Goal: Task Accomplishment & Management: Use online tool/utility

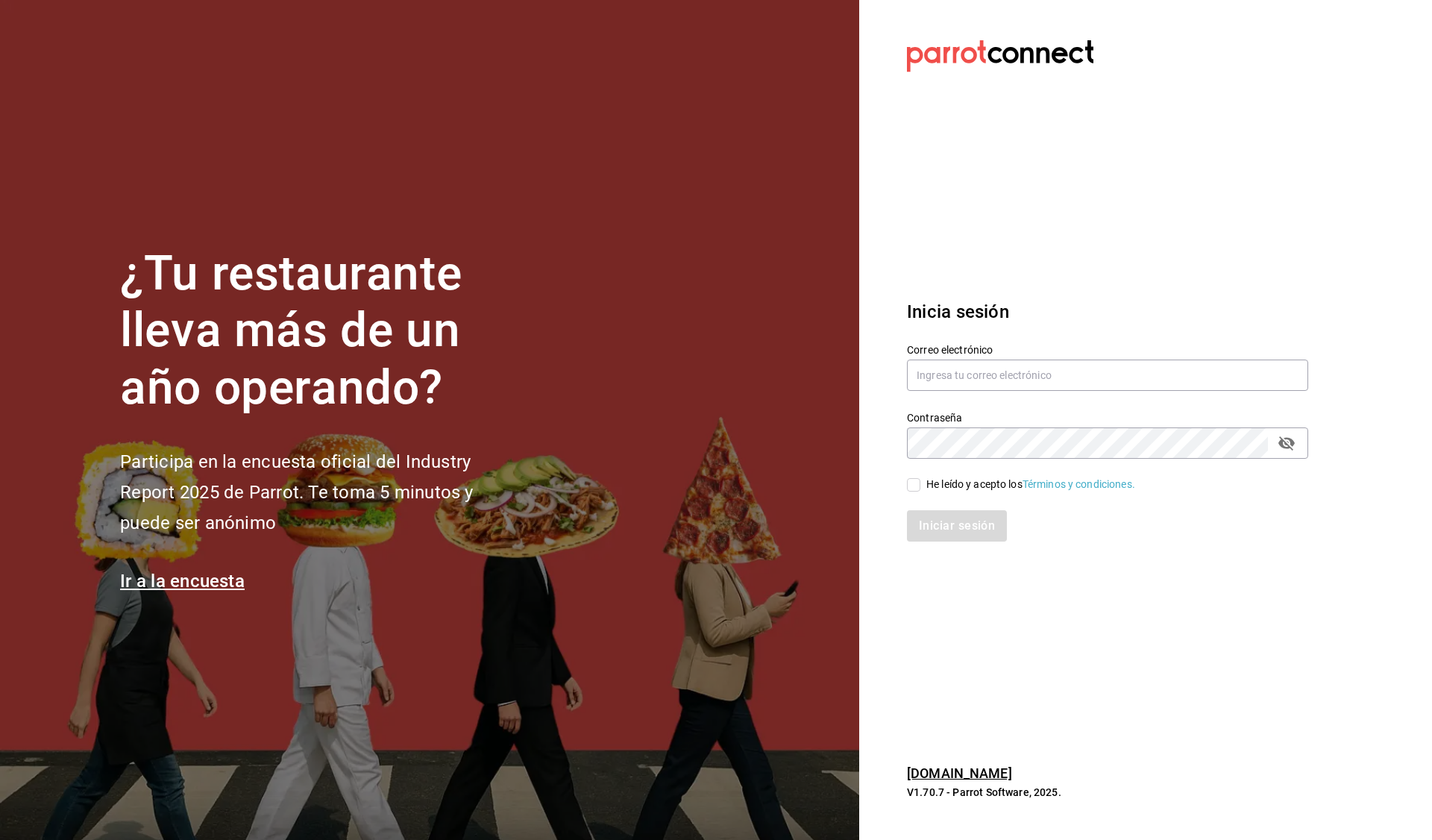
click at [918, 480] on input "He leído y acepto los Términos y condiciones." at bounding box center [914, 484] width 13 height 13
checkbox input "true"
click at [964, 523] on button "Iniciar sesión" at bounding box center [957, 525] width 101 height 31
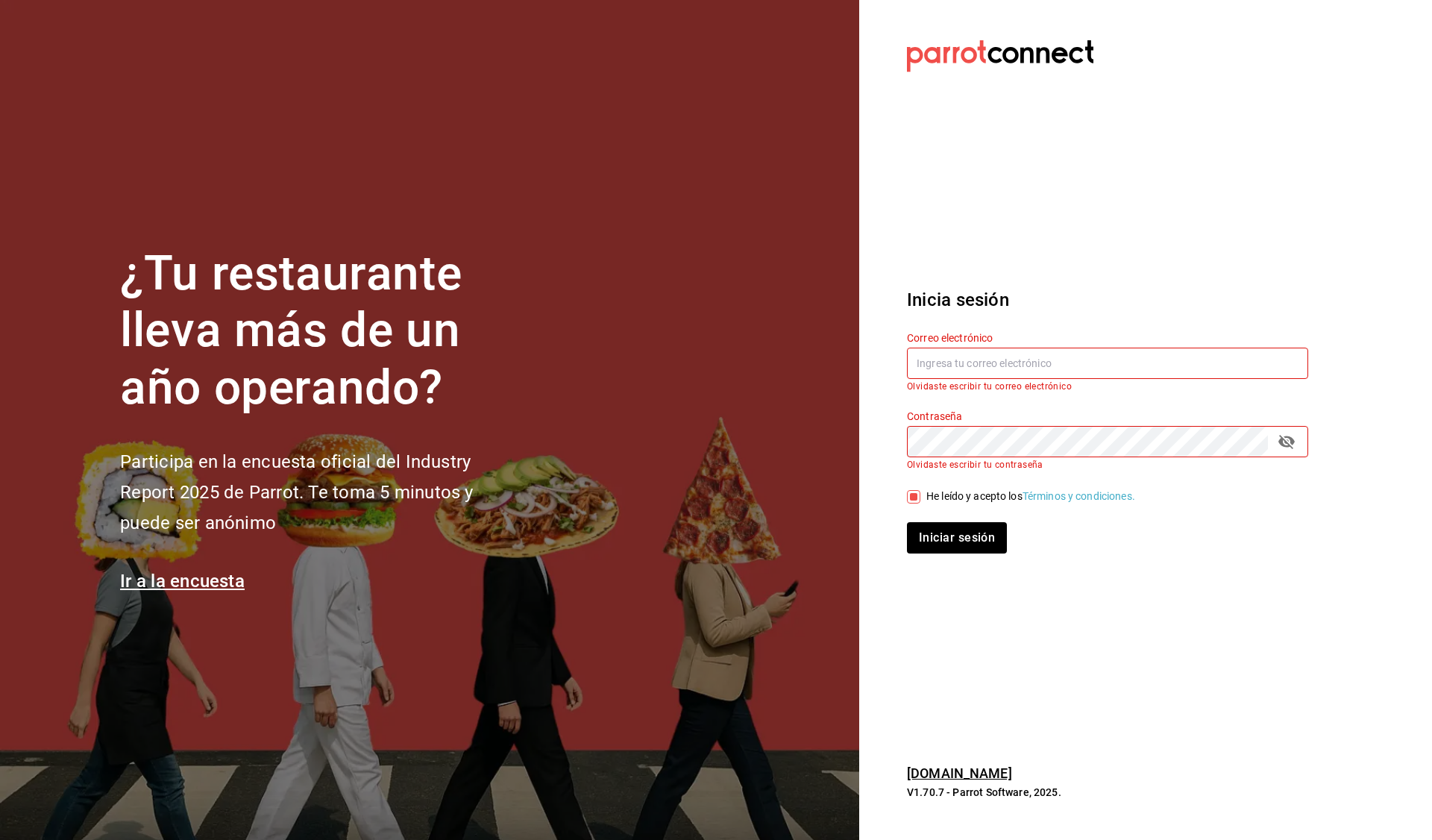
click at [1029, 363] on input "text" at bounding box center [1108, 363] width 401 height 31
type input "emmanuel.huerta@grupocosteno.com"
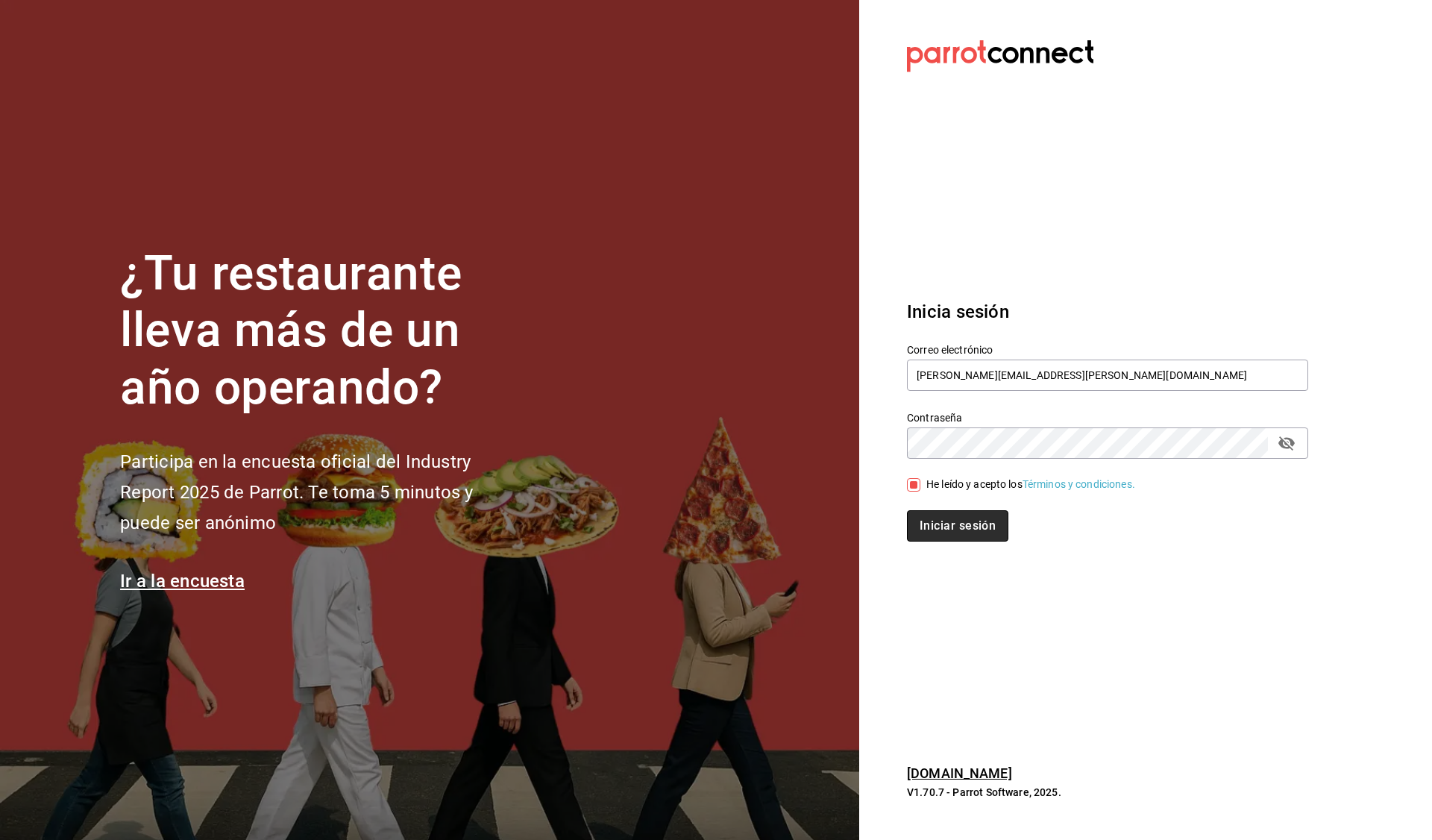
click at [959, 521] on button "Iniciar sesión" at bounding box center [957, 525] width 101 height 31
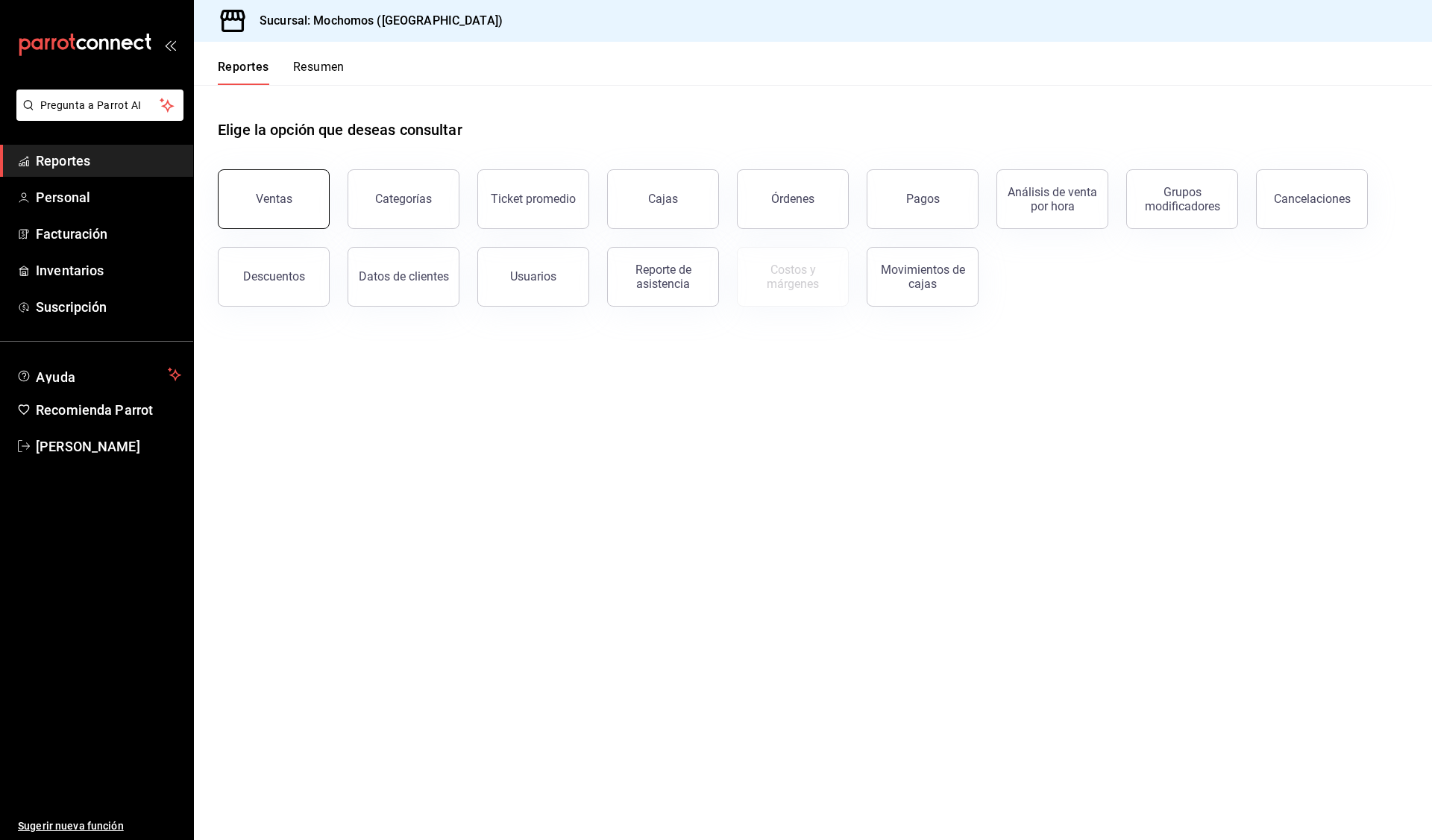
click at [313, 198] on button "Ventas" at bounding box center [274, 198] width 112 height 60
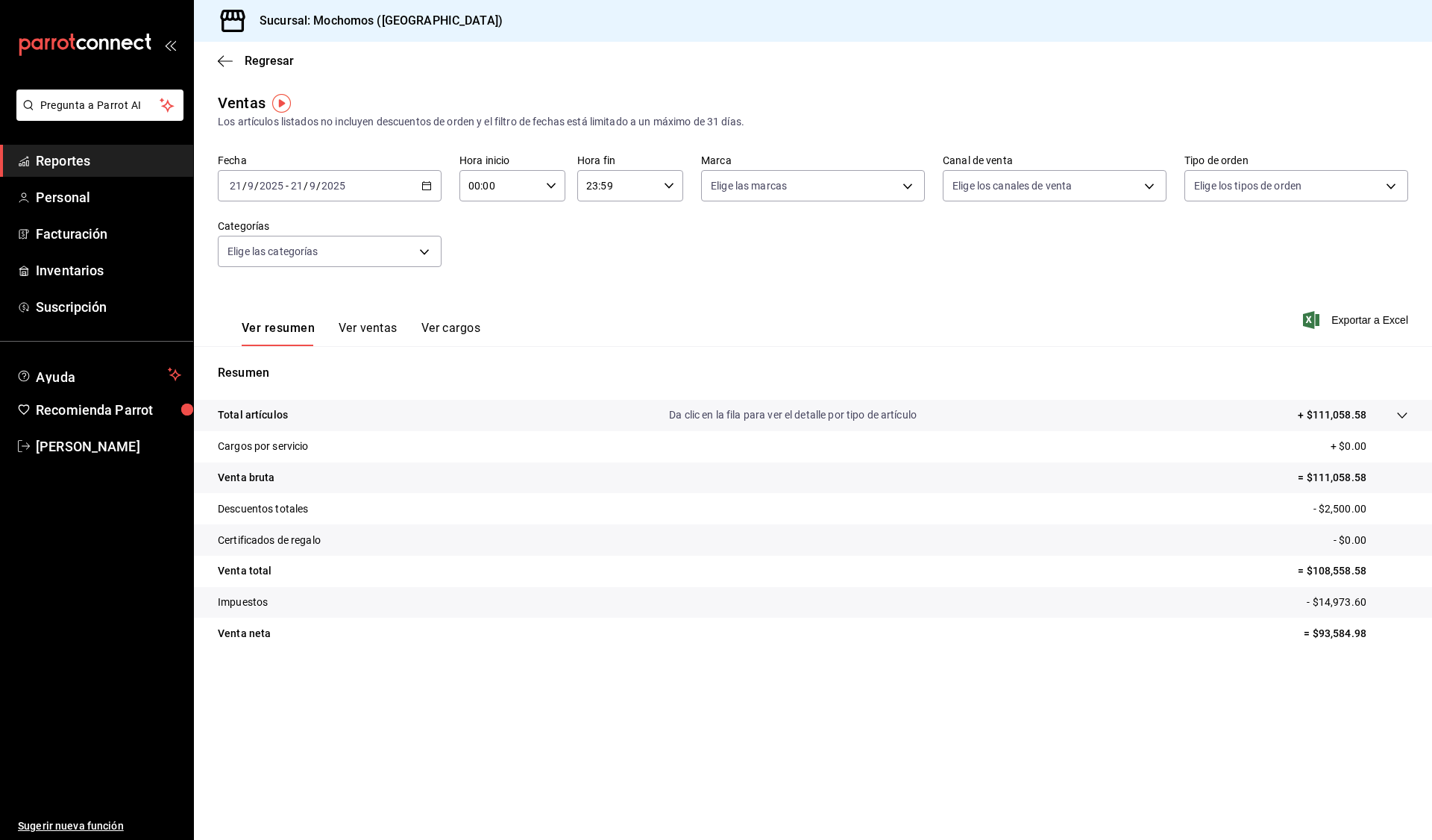
click at [425, 192] on div "[DATE] [DATE] - [DATE] [DATE]" at bounding box center [330, 185] width 223 height 31
click at [294, 367] on span "Rango de fechas" at bounding box center [288, 365] width 115 height 16
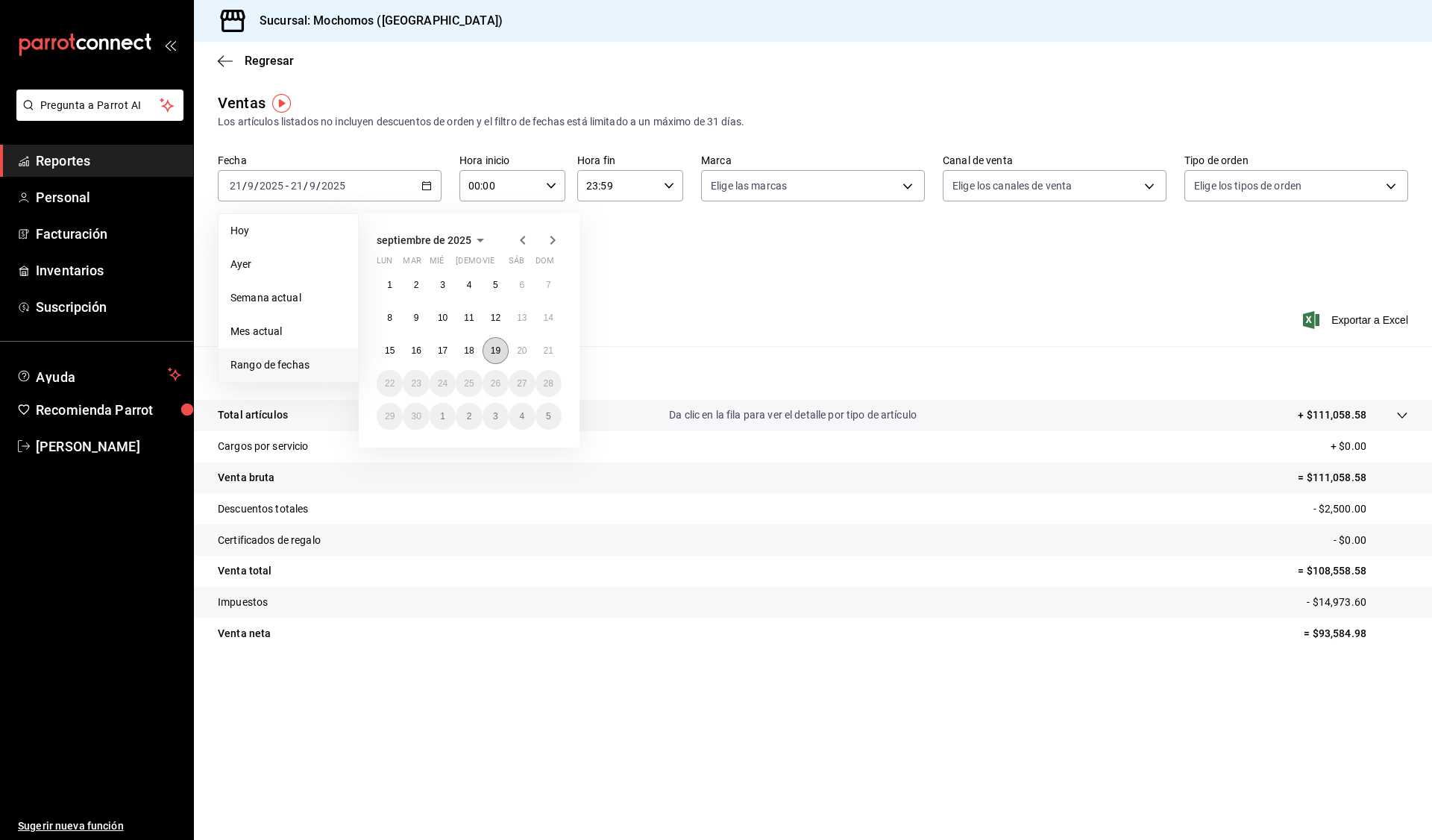
click at [498, 344] on button "19" at bounding box center [495, 350] width 26 height 27
click at [522, 345] on abbr "20" at bounding box center [521, 350] width 10 height 11
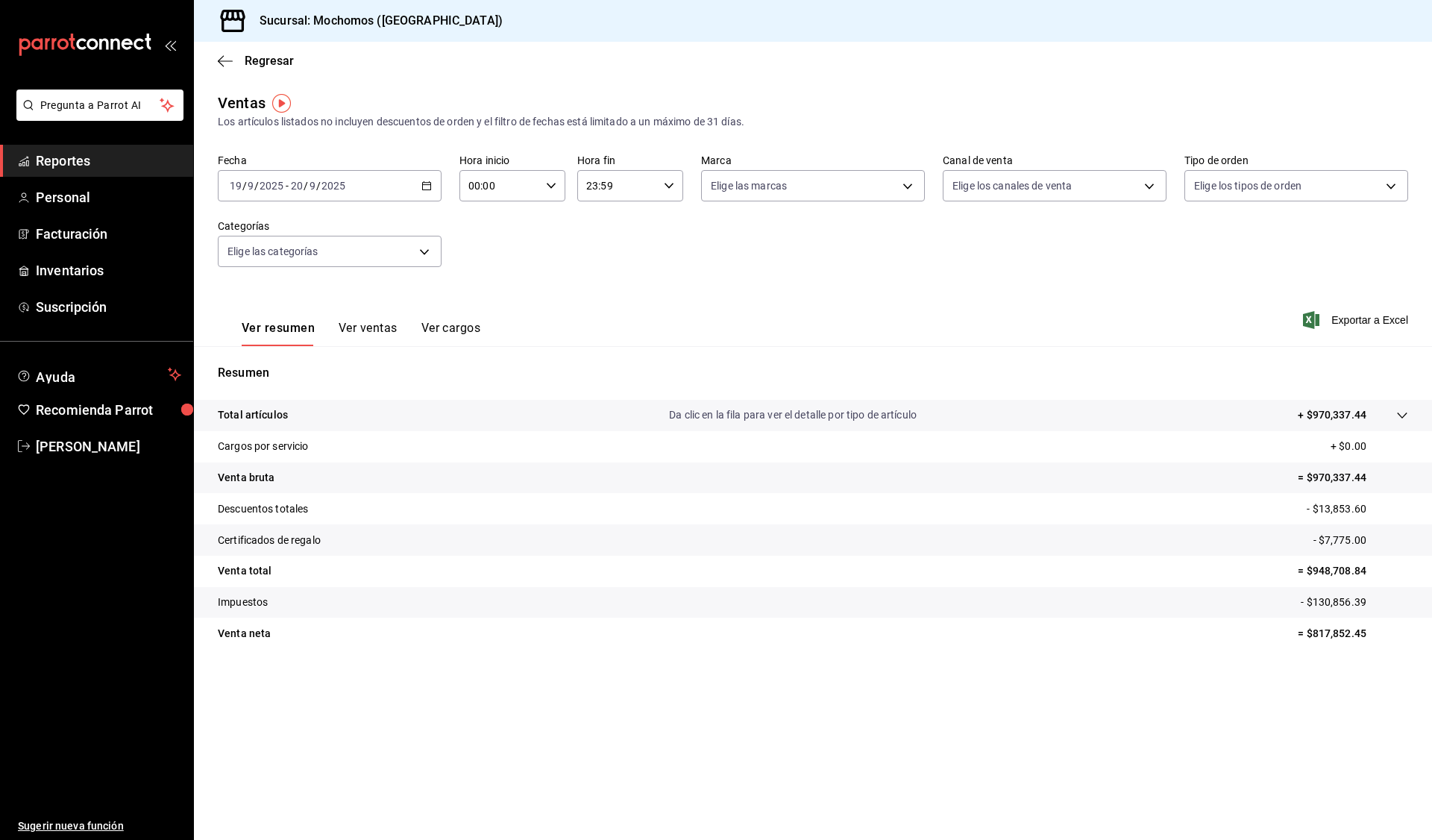
click at [550, 182] on icon "button" at bounding box center [552, 186] width 11 height 11
click at [489, 282] on span "05" at bounding box center [485, 281] width 29 height 12
type input "05:00"
click at [662, 186] on div at bounding box center [716, 420] width 1432 height 840
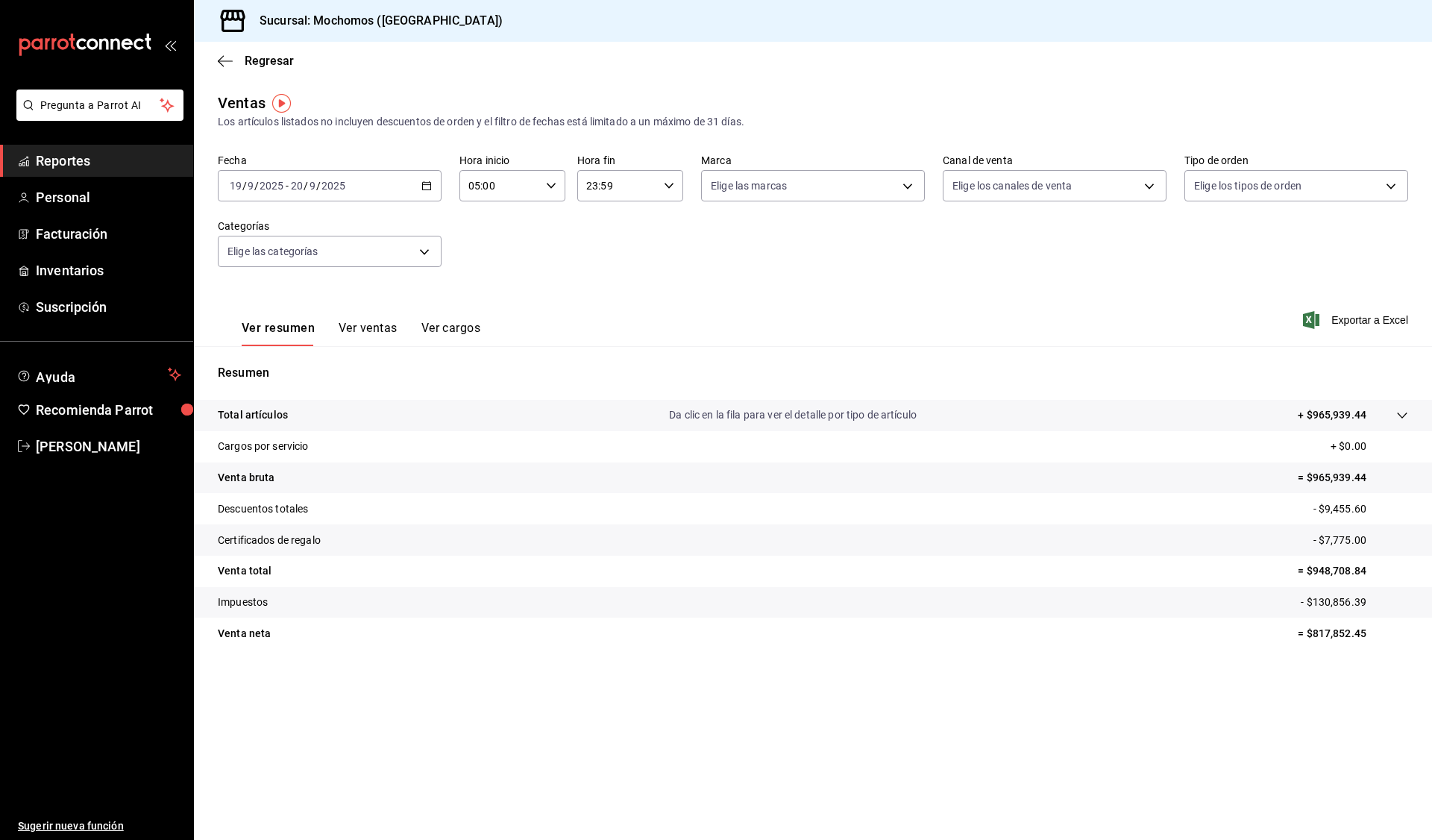
click at [666, 186] on icon "button" at bounding box center [670, 186] width 11 height 11
click at [602, 229] on button "05" at bounding box center [603, 217] width 47 height 29
click at [660, 217] on button "00" at bounding box center [656, 223] width 47 height 29
type input "05:00"
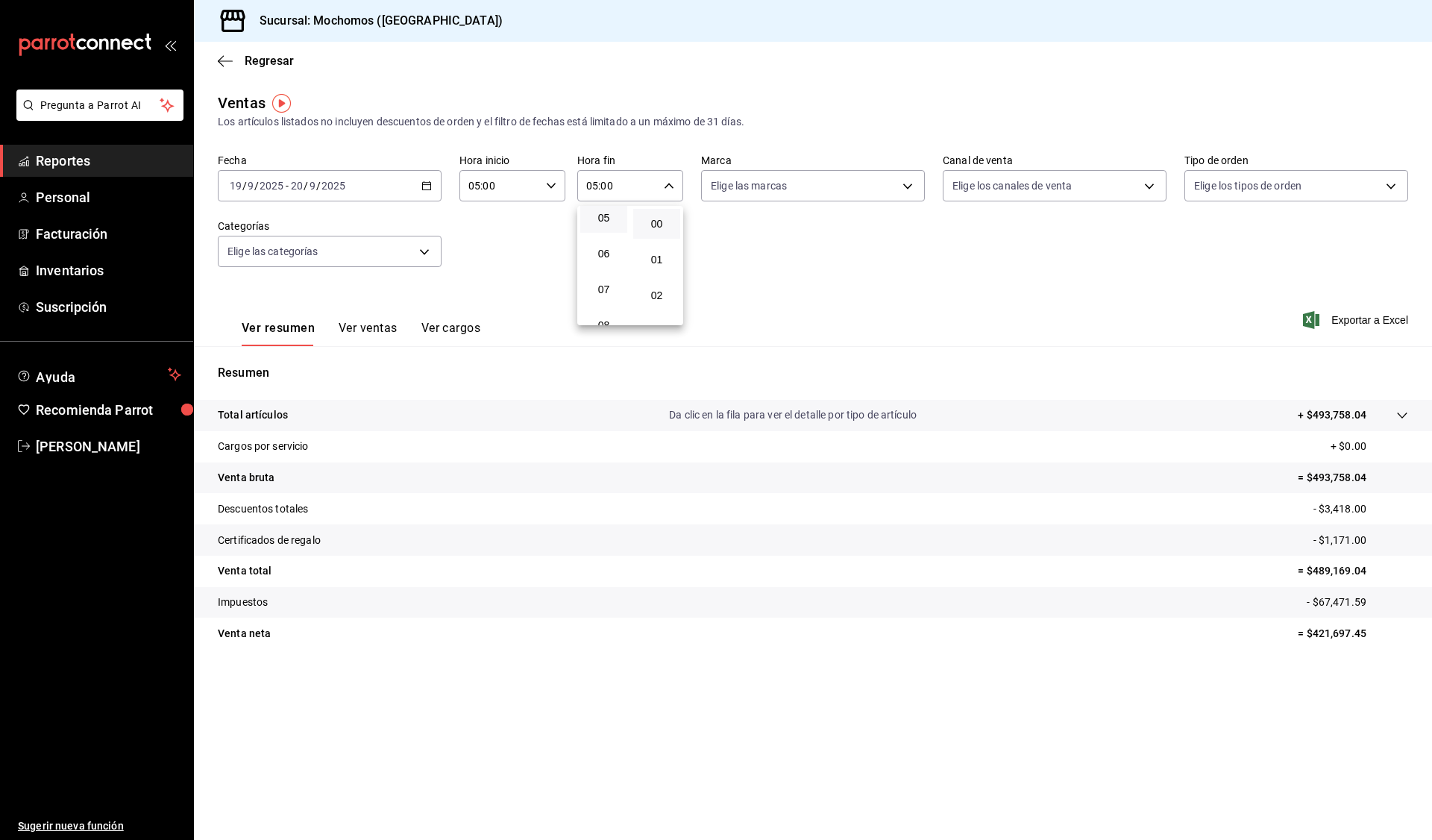
click at [972, 286] on div at bounding box center [716, 420] width 1432 height 840
click at [435, 183] on div "[DATE] [DATE] - [DATE] [DATE]" at bounding box center [330, 185] width 223 height 31
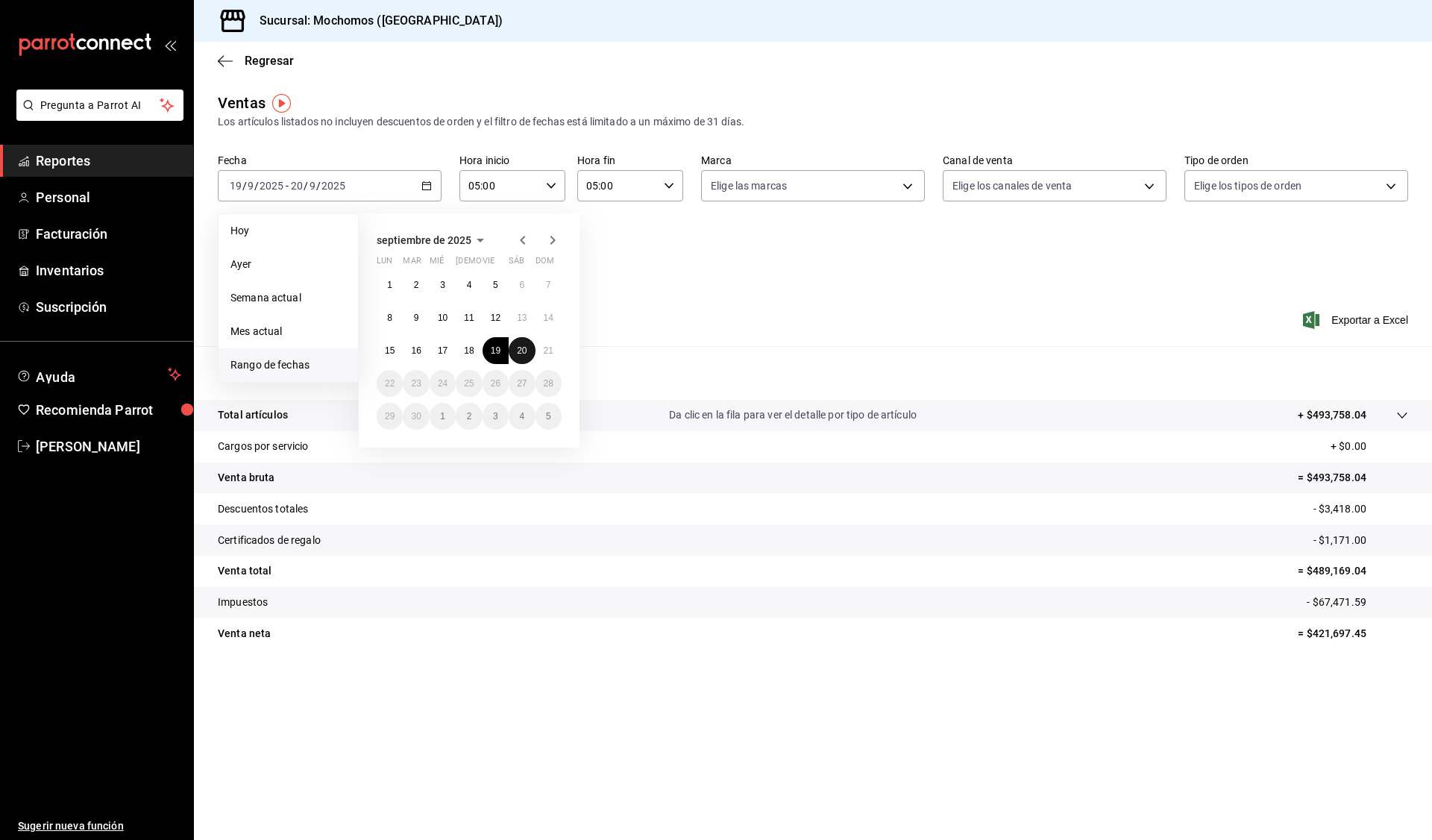
click at [517, 346] on abbr "20" at bounding box center [521, 350] width 10 height 11
click at [538, 348] on button "21" at bounding box center [548, 350] width 26 height 27
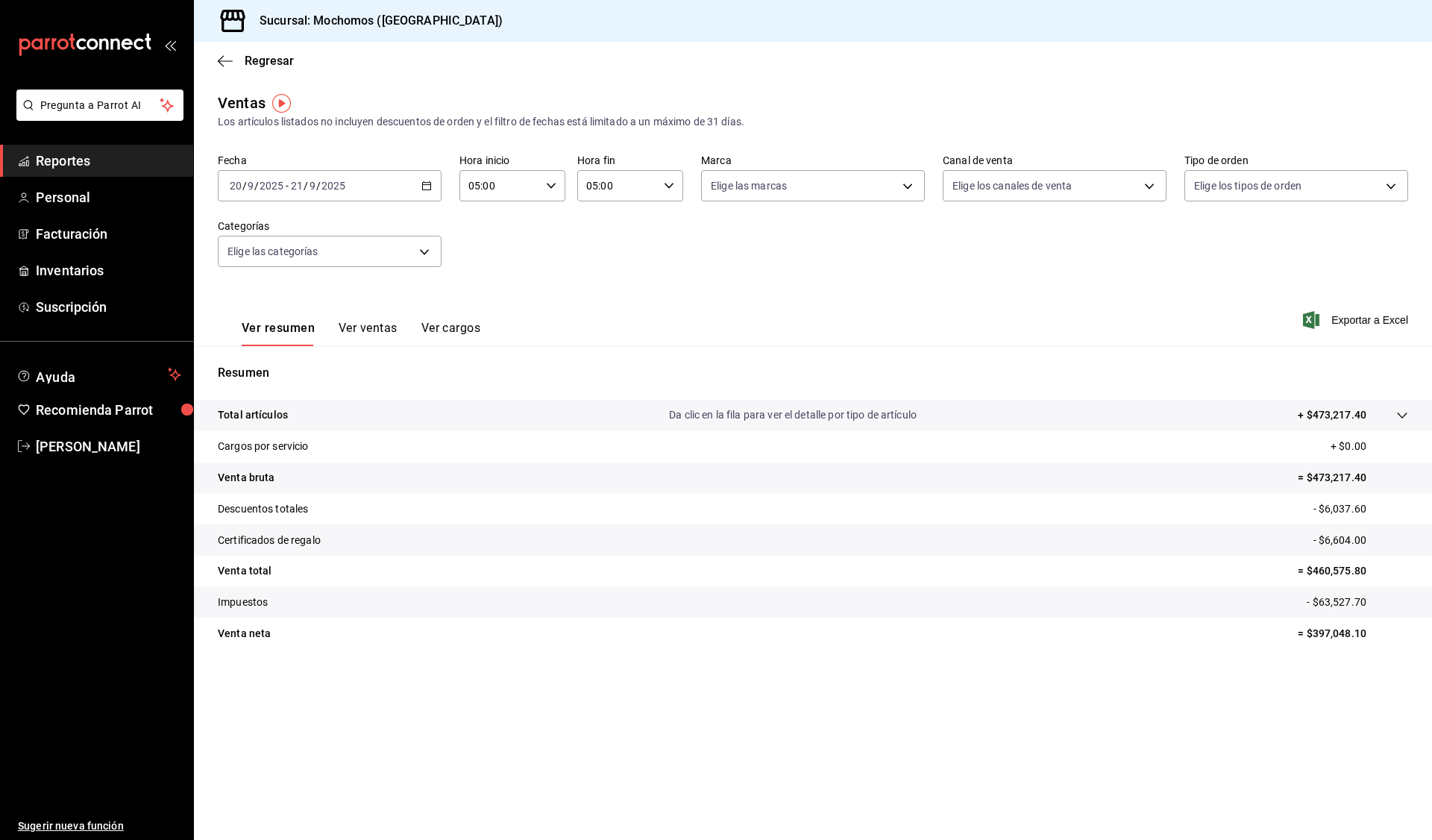
click at [719, 327] on div "Ver resumen Ver ventas Ver cargos Exportar a Excel" at bounding box center [813, 315] width 1238 height 61
click at [1354, 313] on span "Exportar a Excel" at bounding box center [1357, 320] width 102 height 18
